Goal: Information Seeking & Learning: Learn about a topic

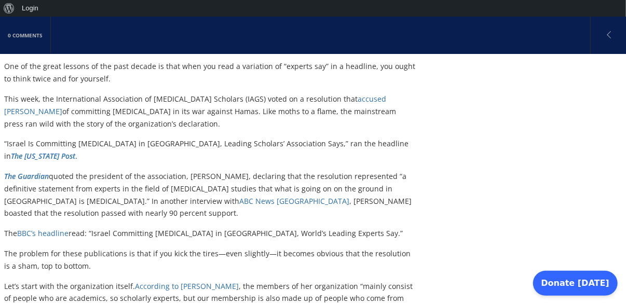
scroll to position [227, 0]
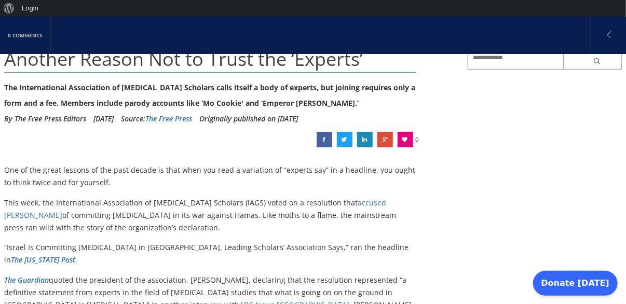
scroll to position [95, 0]
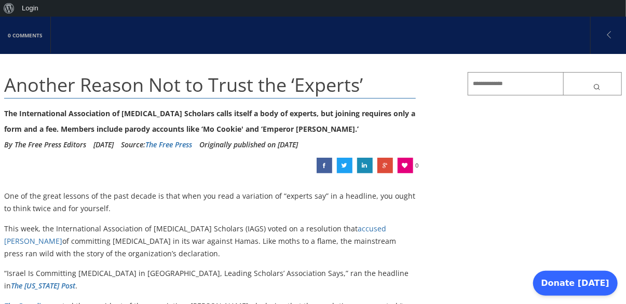
click at [192, 145] on link "The Free Press" at bounding box center [168, 145] width 47 height 10
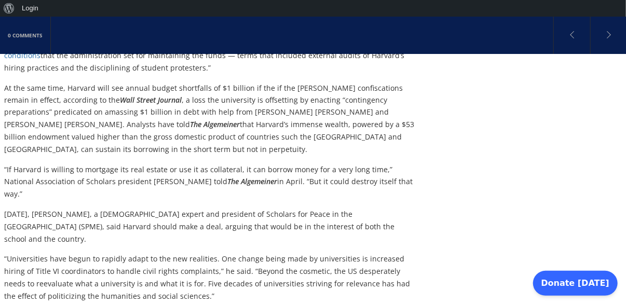
scroll to position [799, 0]
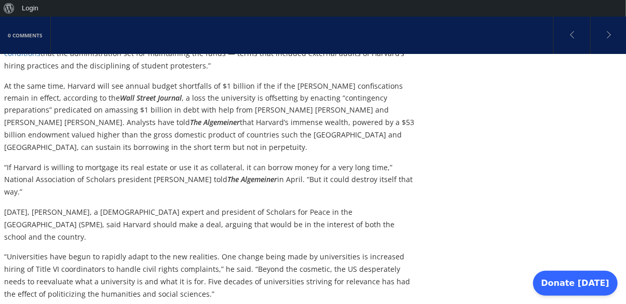
drag, startPoint x: 632, startPoint y: 27, endPoint x: 632, endPoint y: 154, distance: 126.6
click at [625, 154] on html "About WordPress About WordPress Get Involved [DOMAIN_NAME] Documentation Learn …" at bounding box center [313, 257] width 626 height 2078
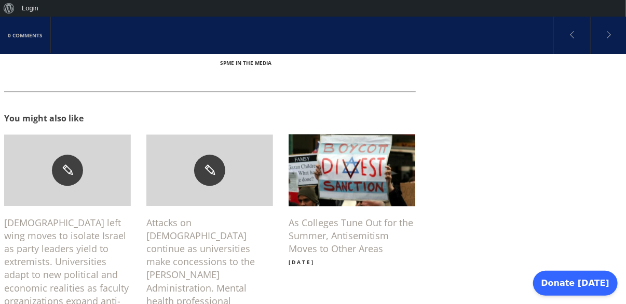
scroll to position [1180, 0]
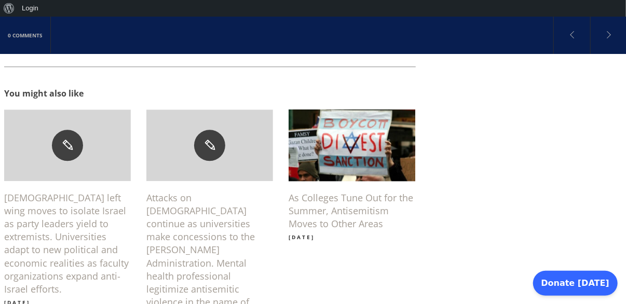
click at [43, 191] on h6 "[DEMOGRAPHIC_DATA] left wing moves to isolate Israel as party leaders yield to …" at bounding box center [67, 243] width 127 height 105
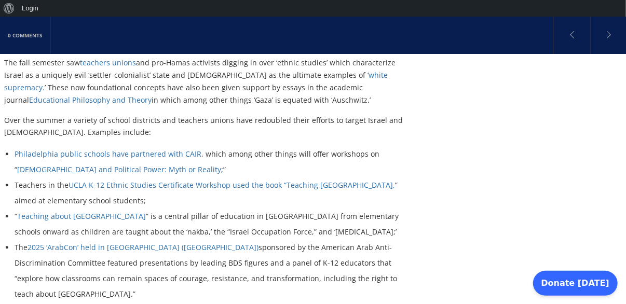
scroll to position [4971, 0]
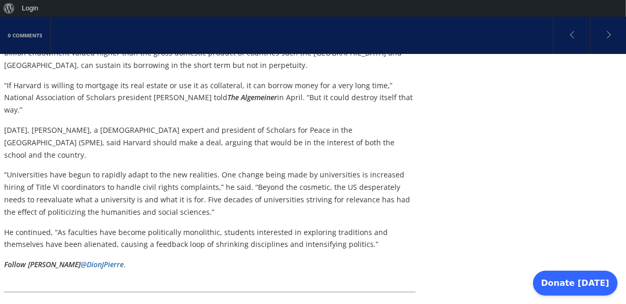
scroll to position [872, 0]
